Goal: Navigation & Orientation: Find specific page/section

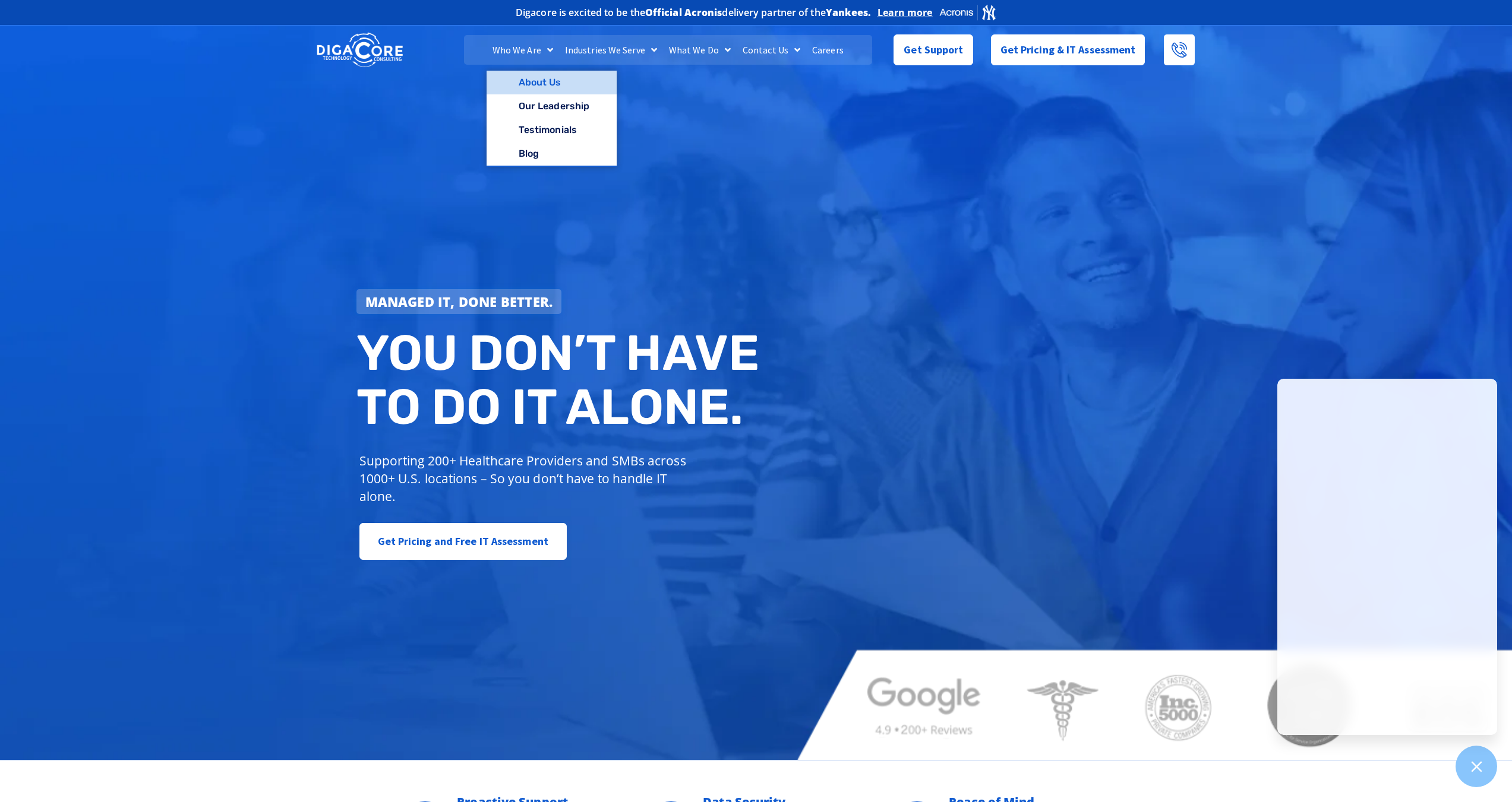
click at [536, 85] on link "About Us" at bounding box center [552, 82] width 130 height 23
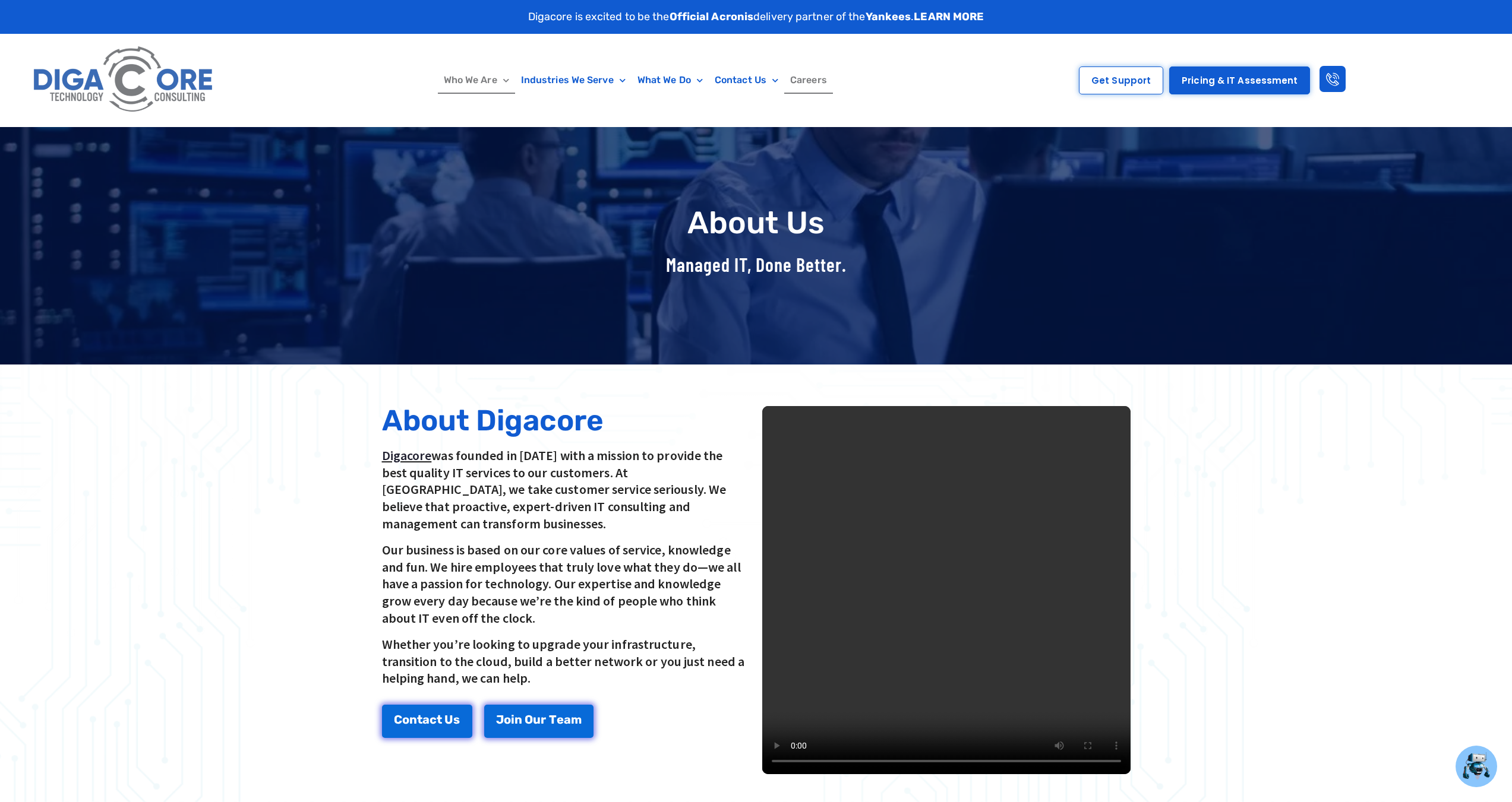
click at [804, 86] on link "Careers" at bounding box center [809, 80] width 48 height 27
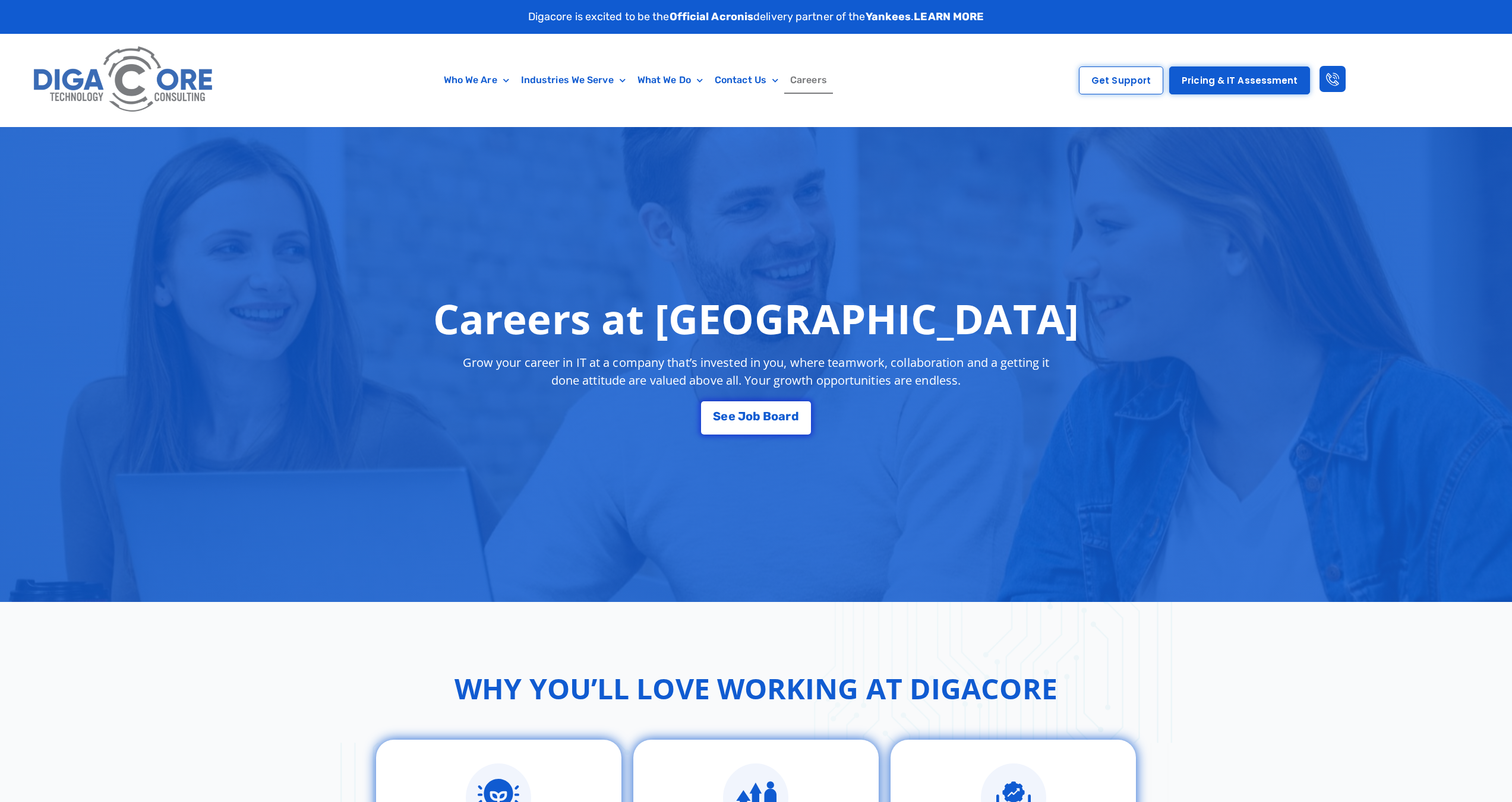
click at [981, 71] on div "Who We Are About Us Our Leadership Testimonials Blog Industries We Serve Health…" at bounding box center [756, 80] width 1512 height 93
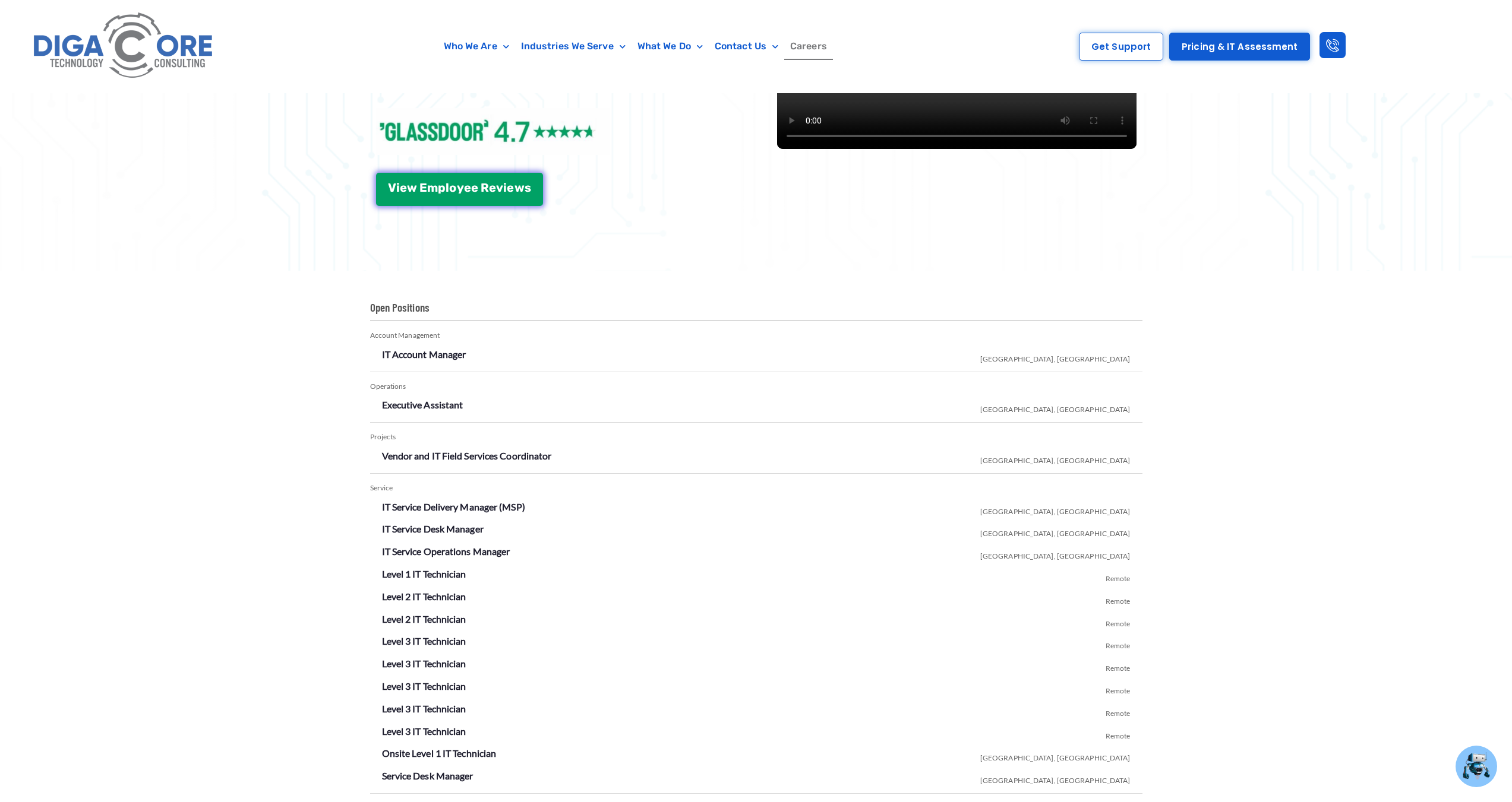
scroll to position [1959, 0]
